Goal: Check status: Check status

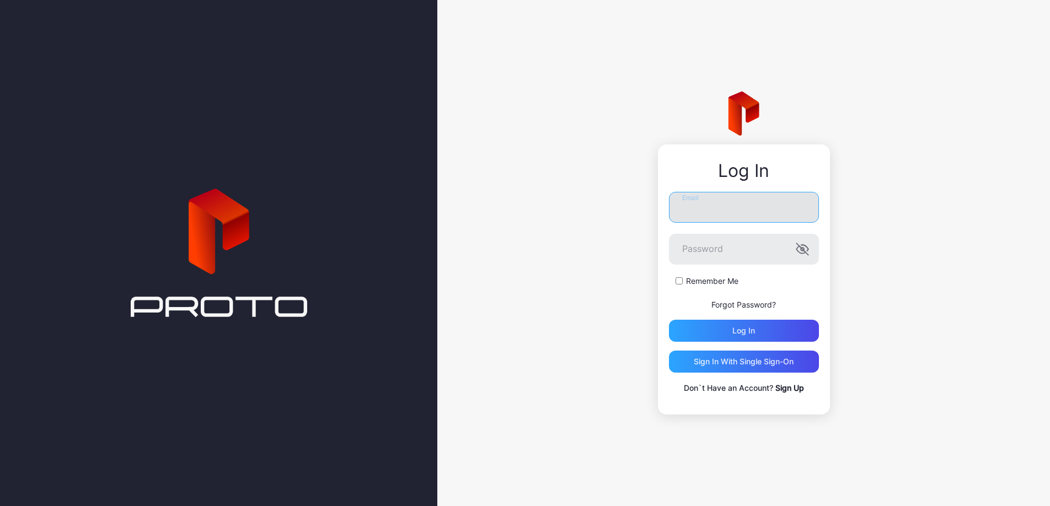
click at [767, 200] on input "Email" at bounding box center [744, 207] width 150 height 31
type input "**********"
click at [669, 320] on button "Log in" at bounding box center [744, 331] width 150 height 22
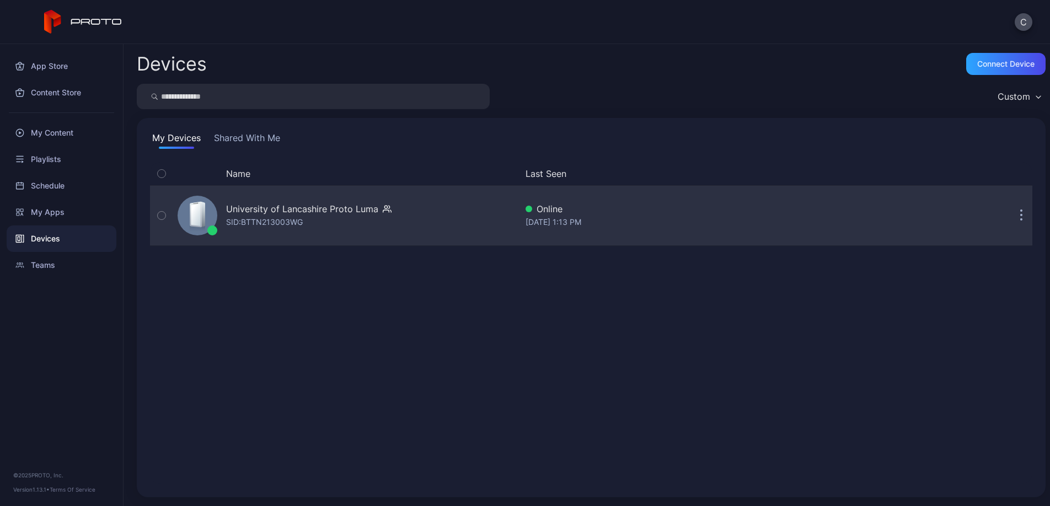
click at [297, 219] on div "SID: BTTN213003WG" at bounding box center [264, 222] width 77 height 13
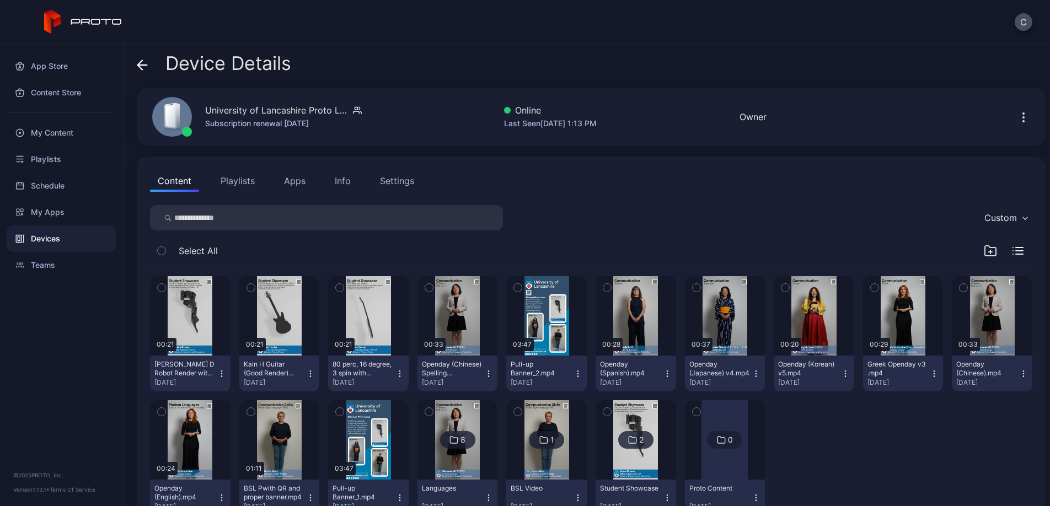
click at [249, 183] on button "Playlists" at bounding box center [238, 181] width 50 height 22
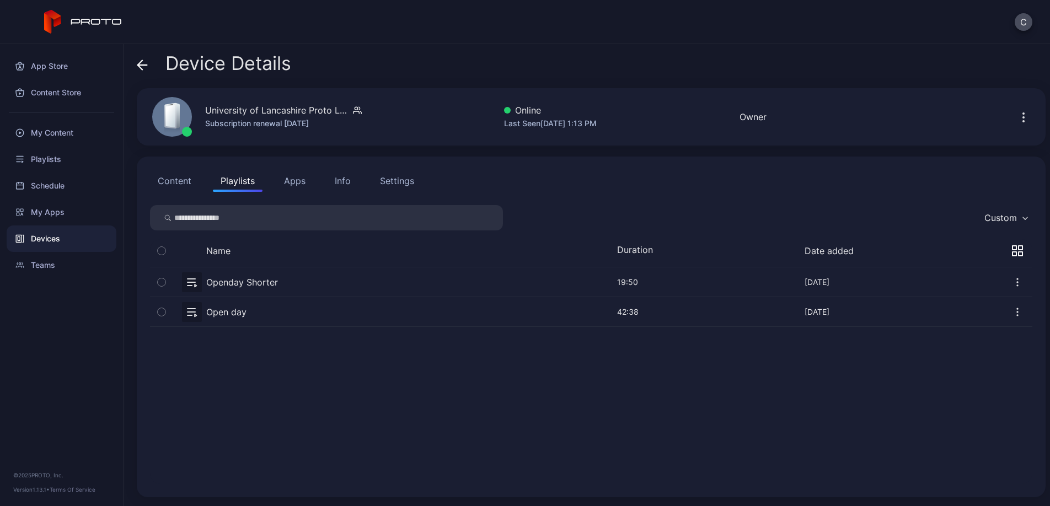
click at [260, 283] on button "button" at bounding box center [591, 281] width 882 height 29
